Goal: Check status: Check status

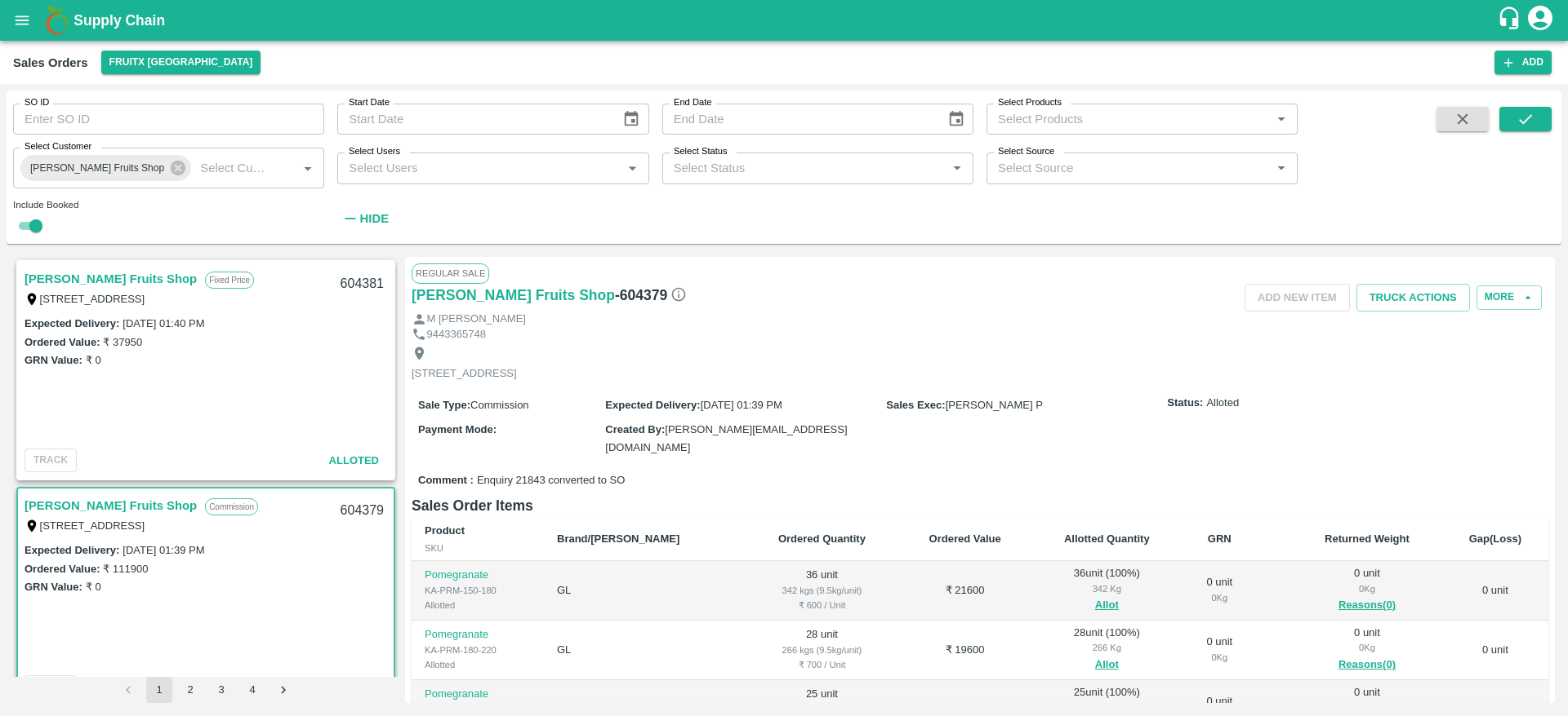
scroll to position [340, 0]
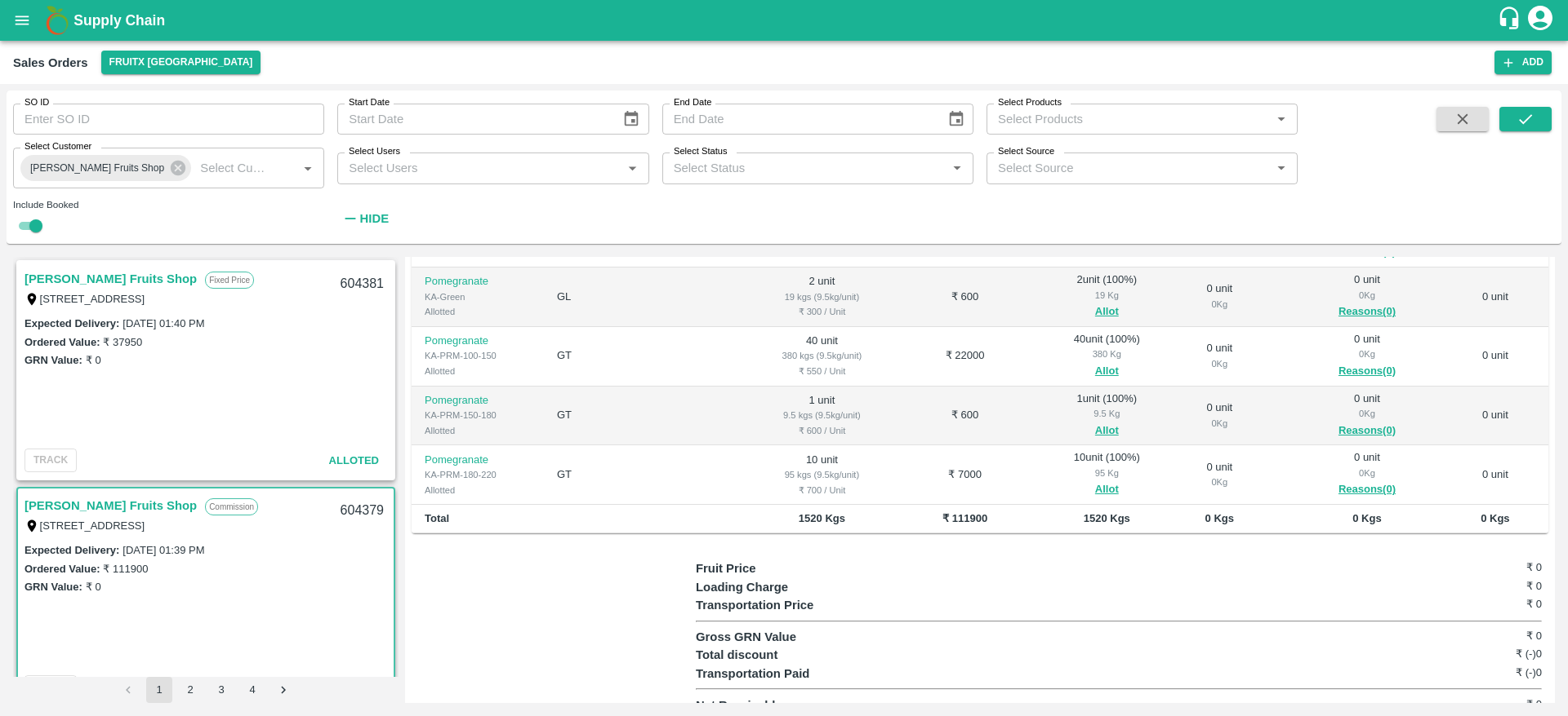
click at [1432, 117] on span at bounding box center [1462, 171] width 66 height 128
click at [1446, 119] on button "button" at bounding box center [1463, 119] width 52 height 24
checkbox input "false"
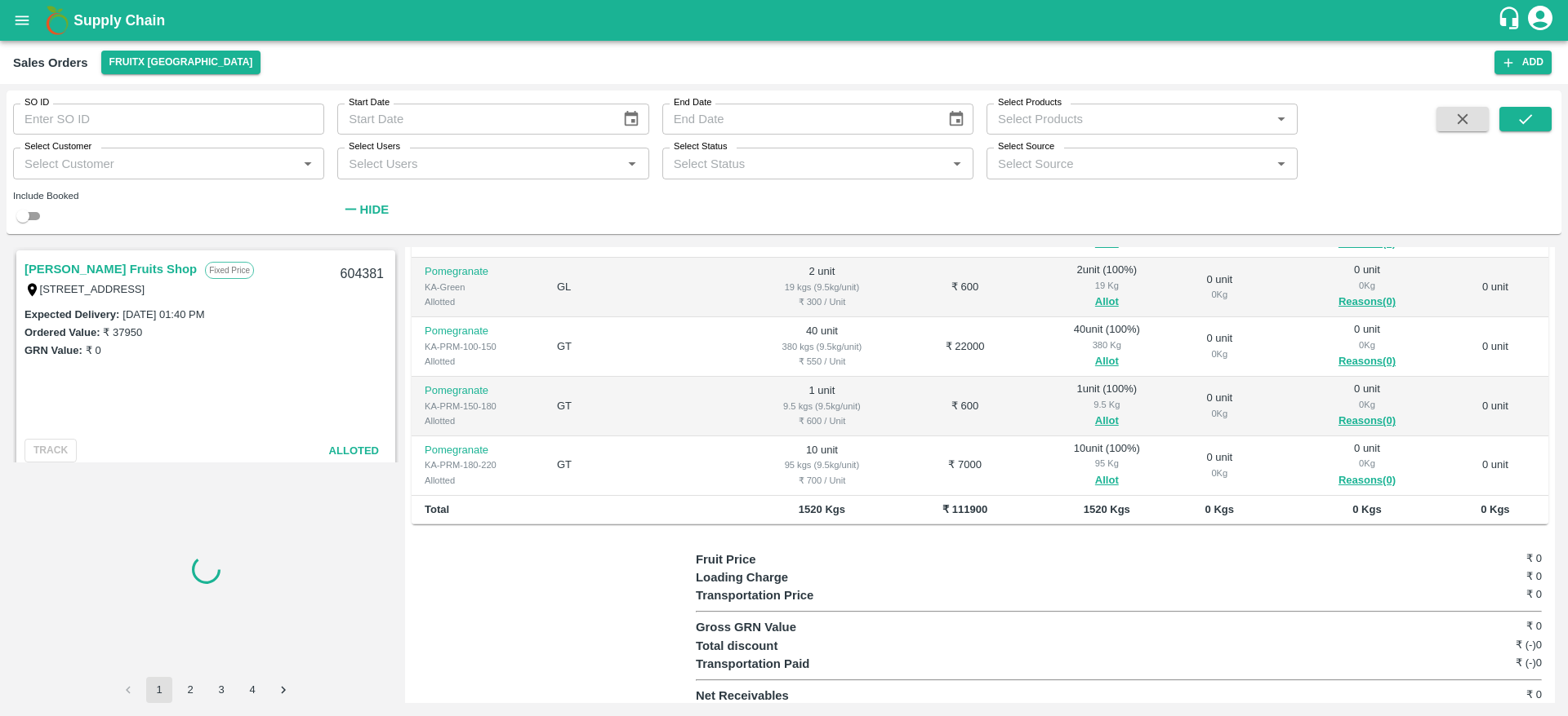
scroll to position [300, 0]
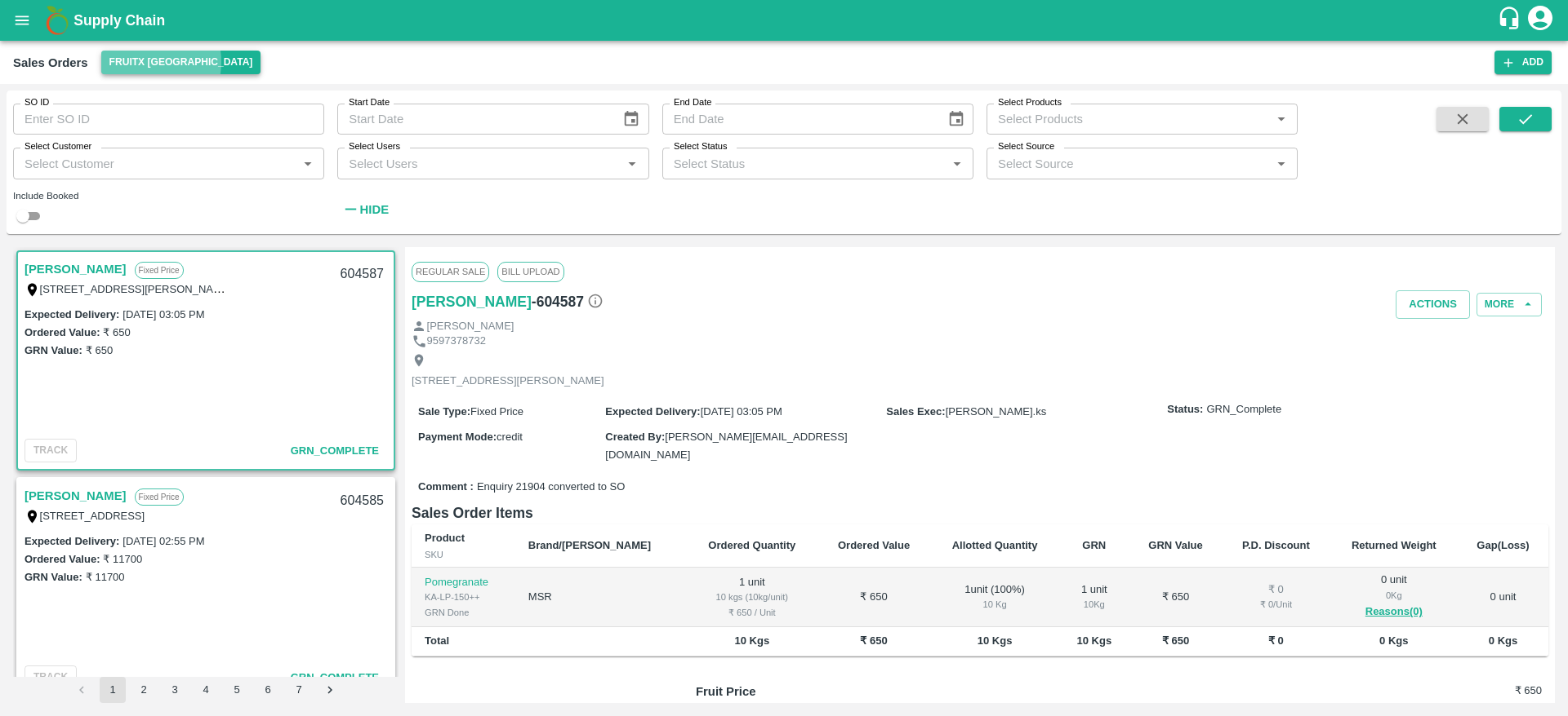
click at [141, 62] on button "FruitX [GEOGRAPHIC_DATA]" at bounding box center [181, 62] width 160 height 23
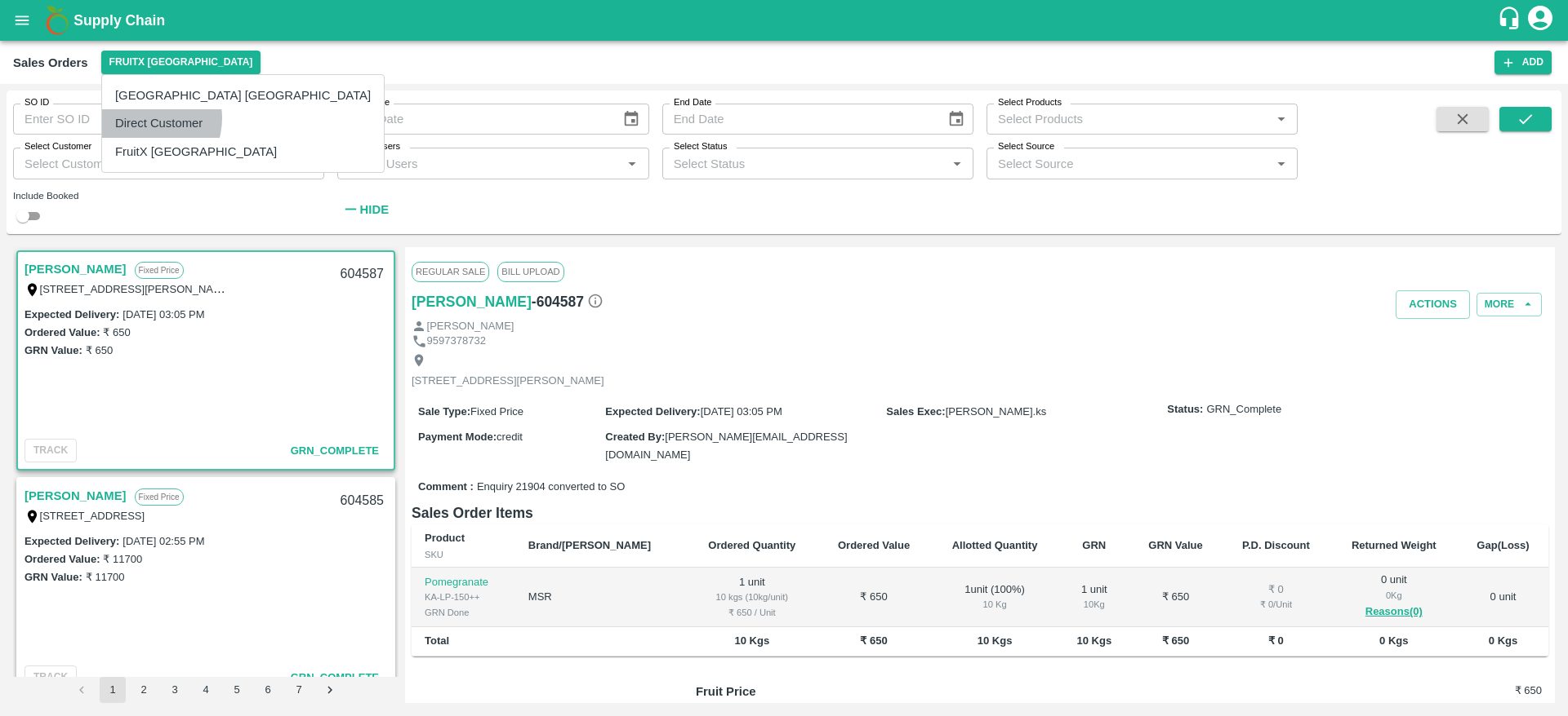
click at [144, 119] on li "Direct Customer" at bounding box center [242, 123] width 282 height 28
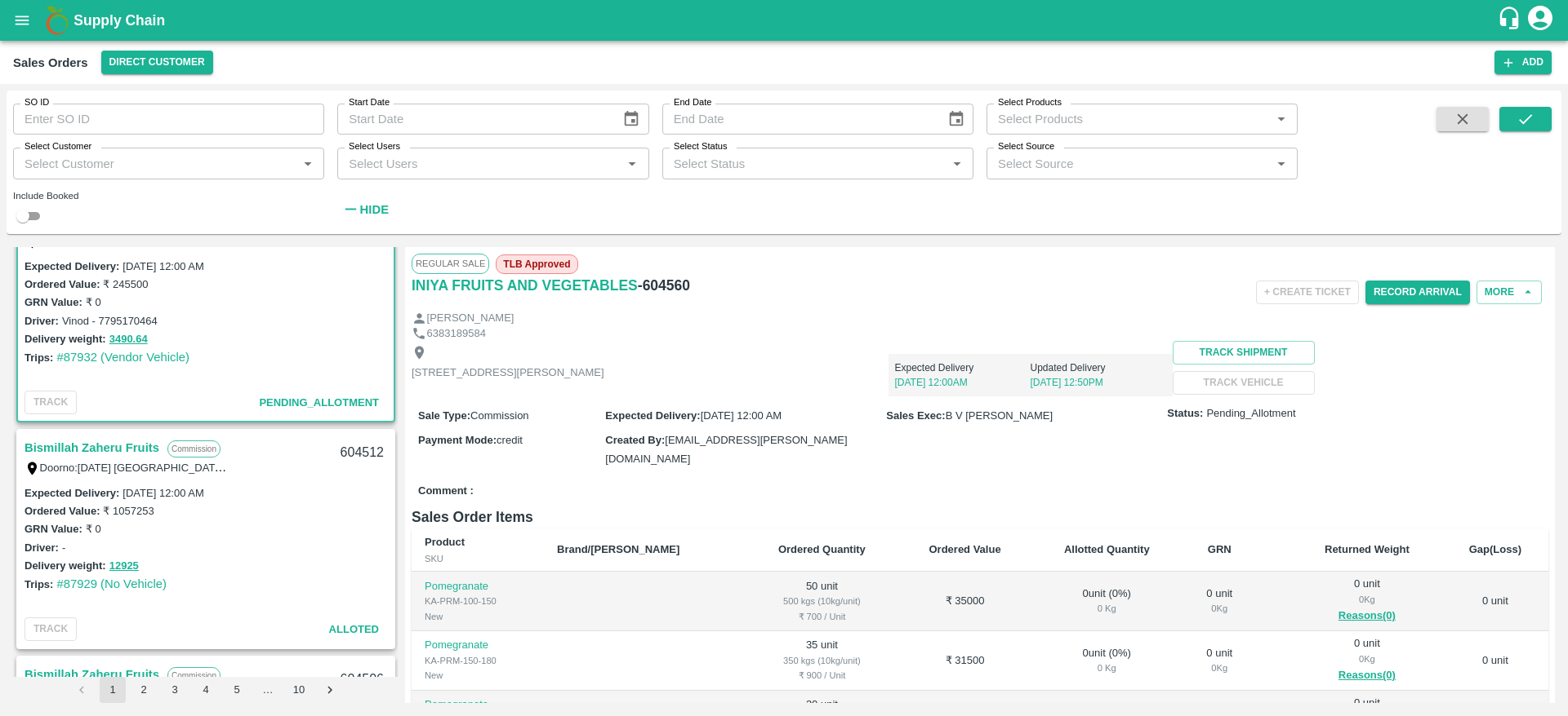
scroll to position [49, 0]
click at [119, 450] on link "Bismillah Zaheru Fruits" at bounding box center [92, 447] width 135 height 22
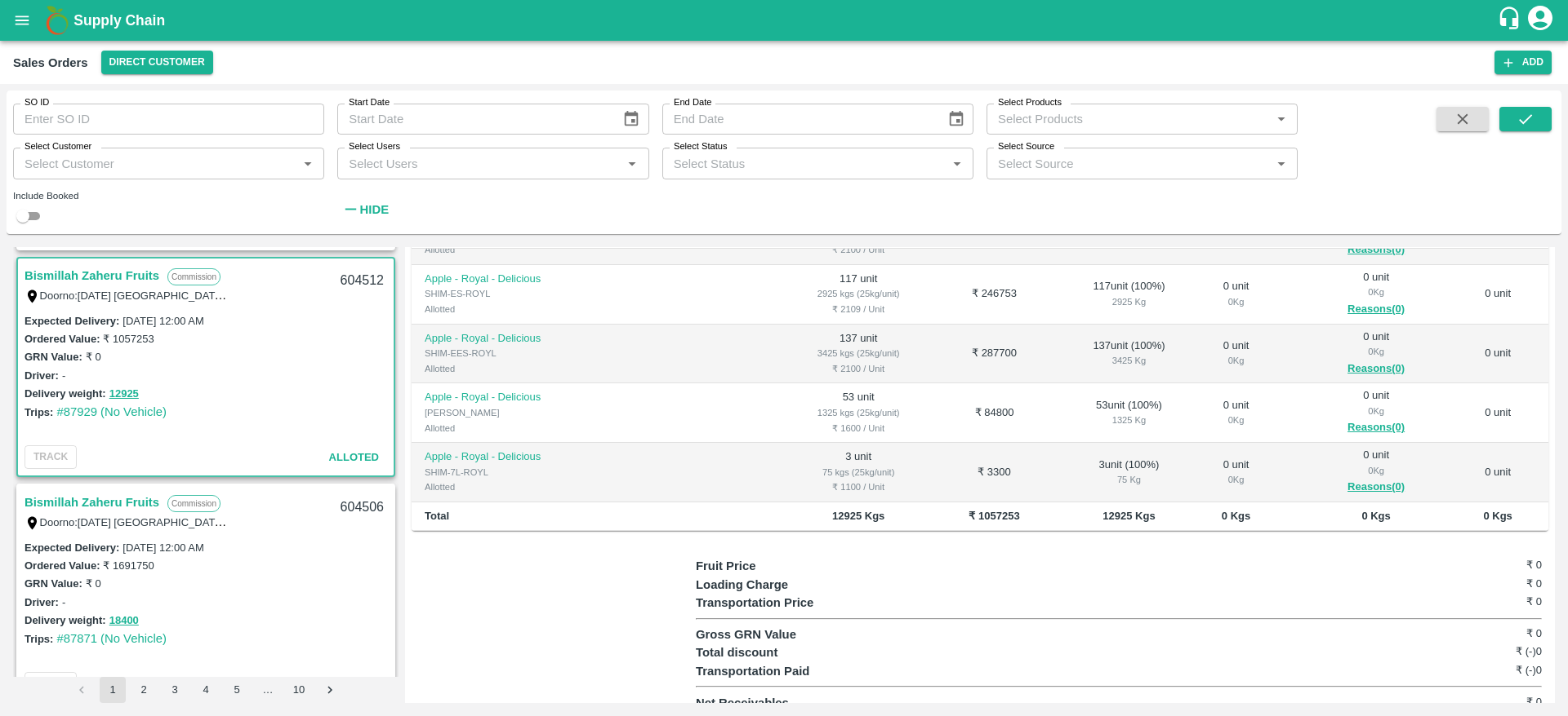
scroll to position [335, 0]
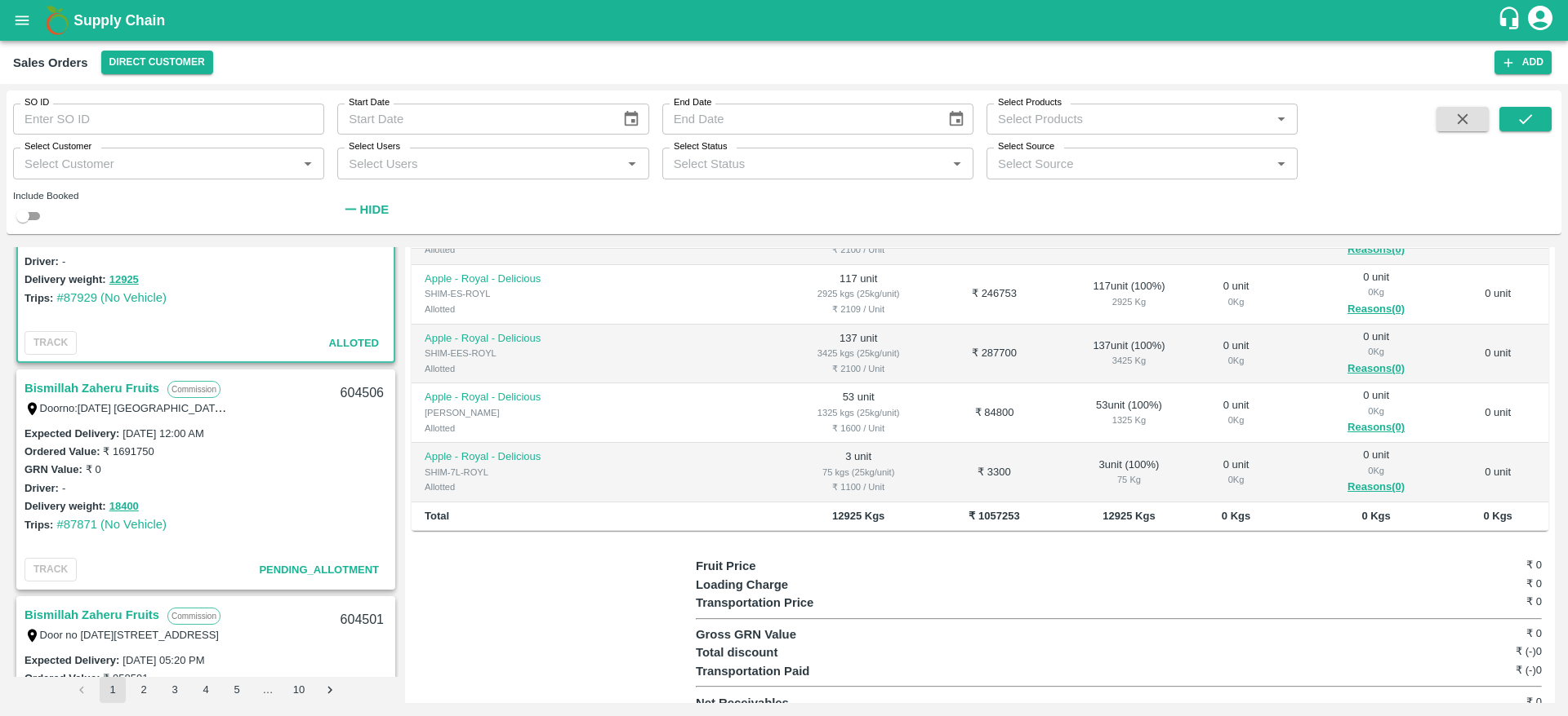
click at [119, 392] on link "Bismillah Zaheru Fruits" at bounding box center [92, 389] width 135 height 22
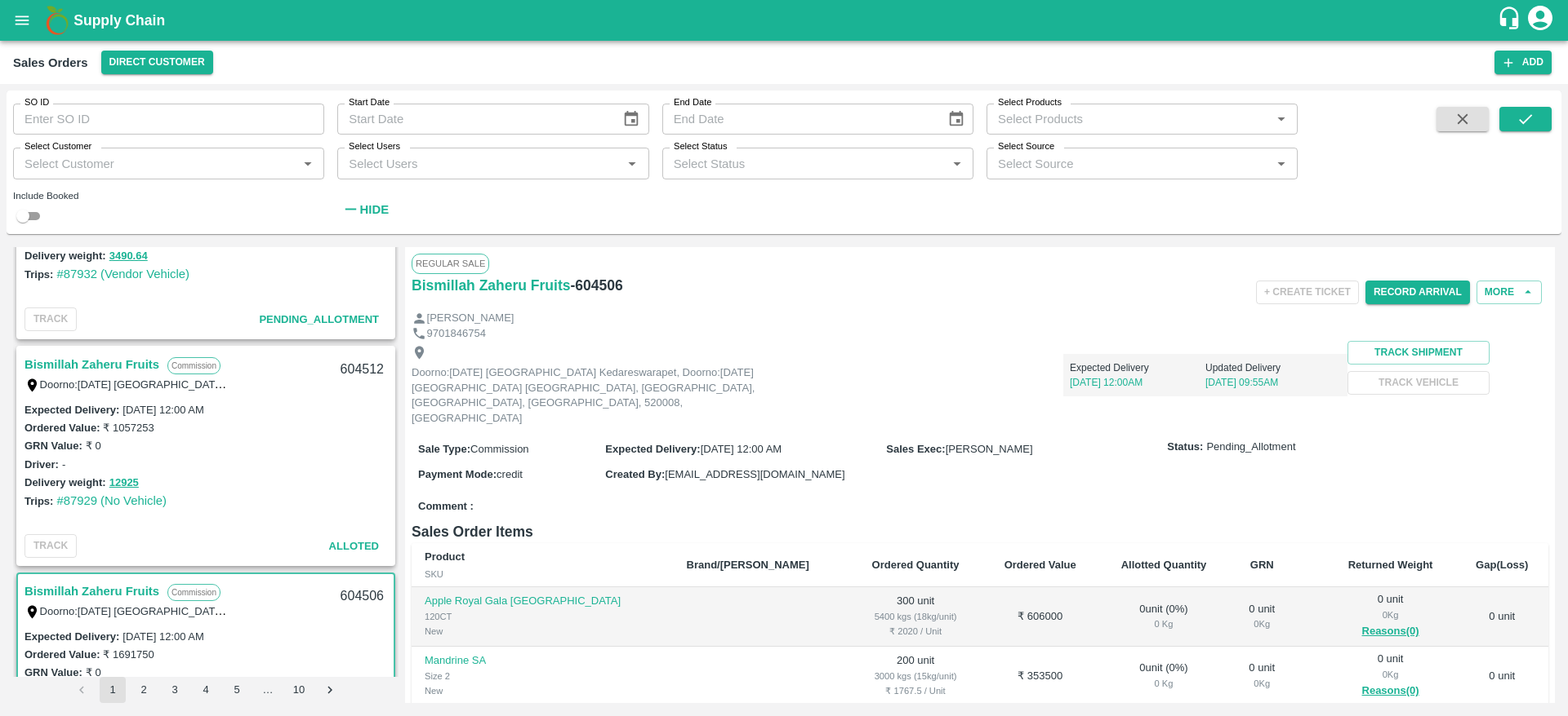
scroll to position [98, 0]
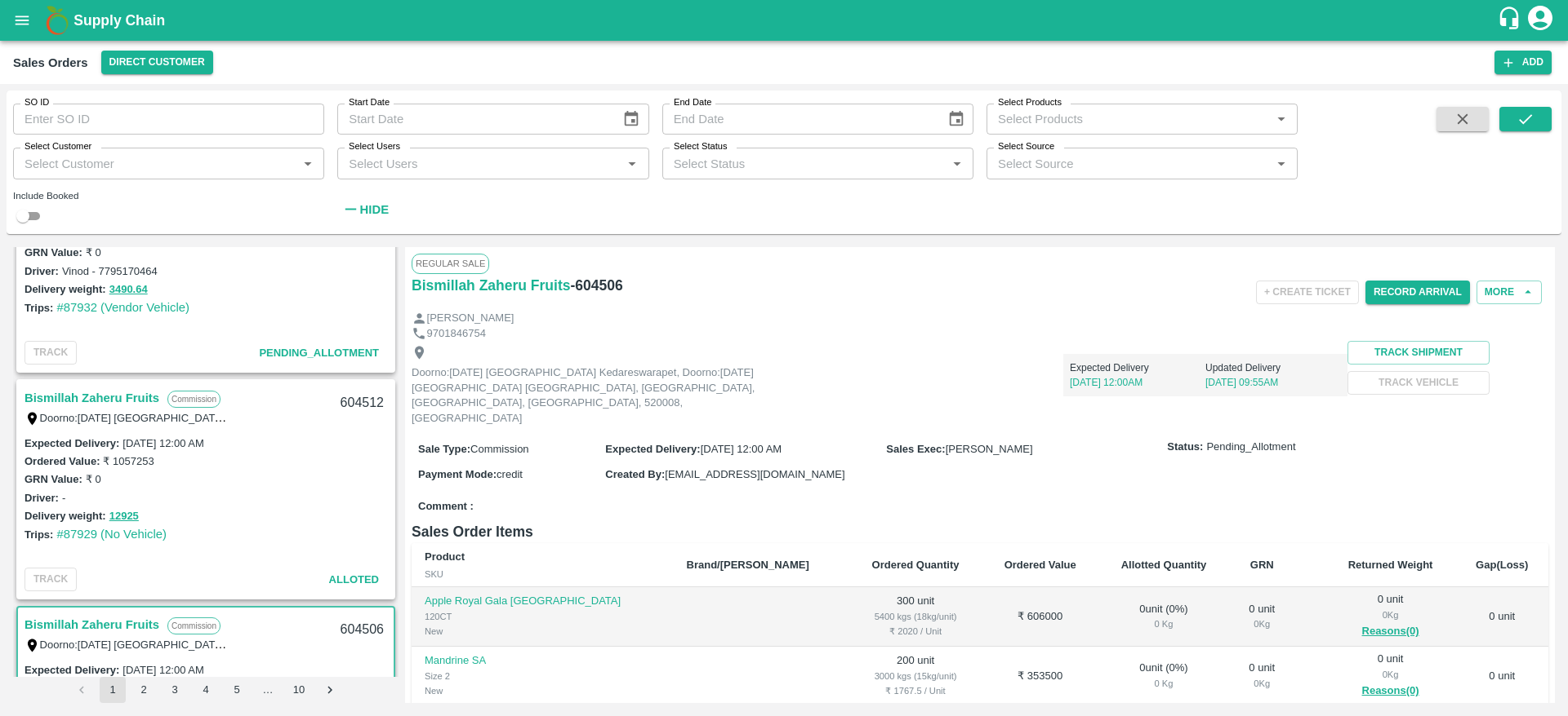
click at [110, 403] on link "Bismillah Zaheru Fruits" at bounding box center [92, 398] width 135 height 22
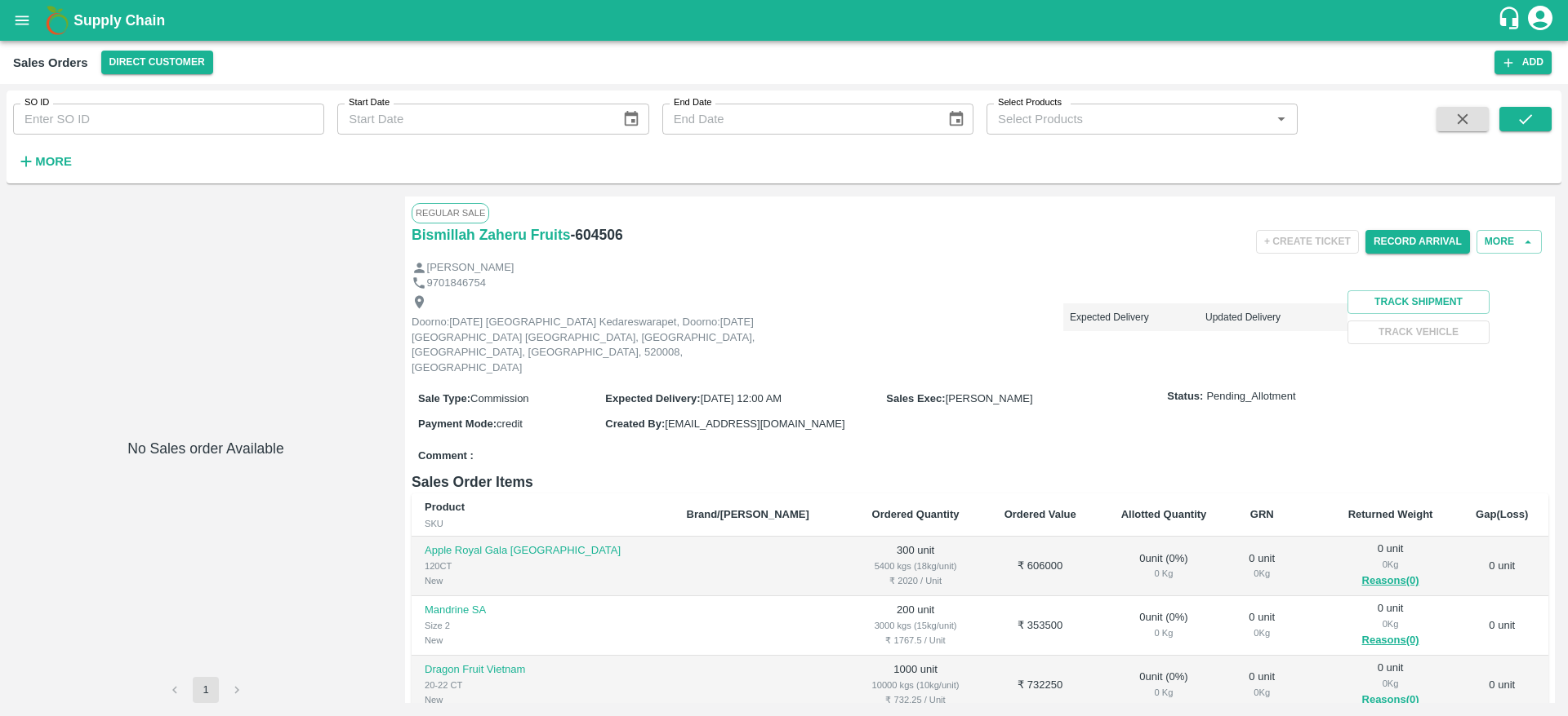
type input "604506"
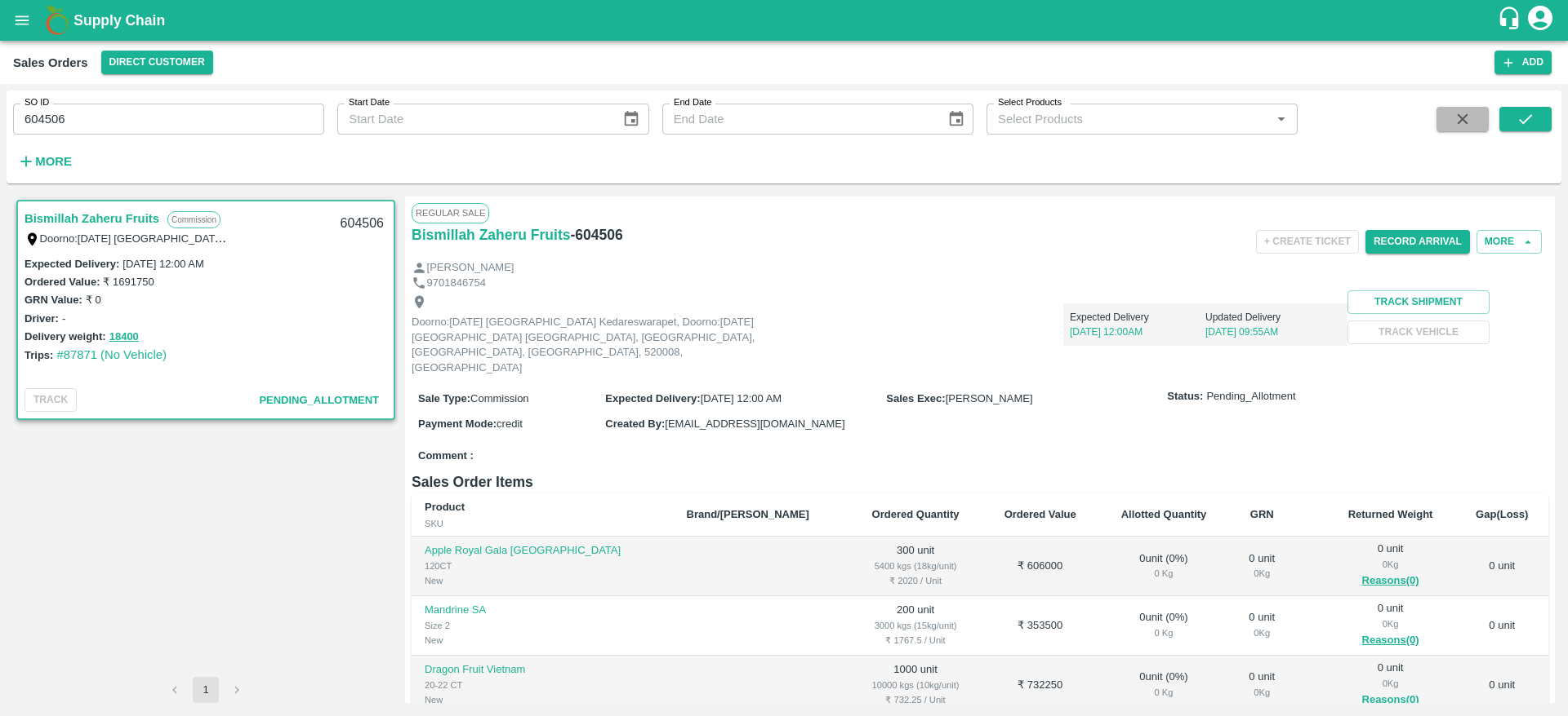
click at [1454, 110] on icon "button" at bounding box center [1463, 119] width 18 height 18
